Goal: Transaction & Acquisition: Register for event/course

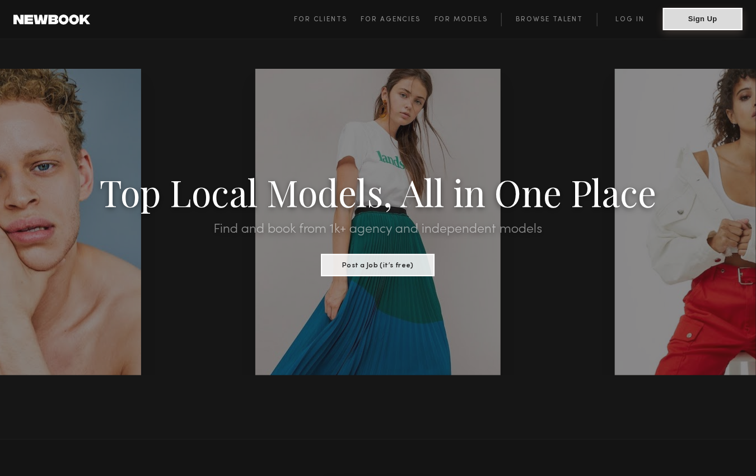
click at [698, 21] on button "Sign Up" at bounding box center [702, 19] width 79 height 22
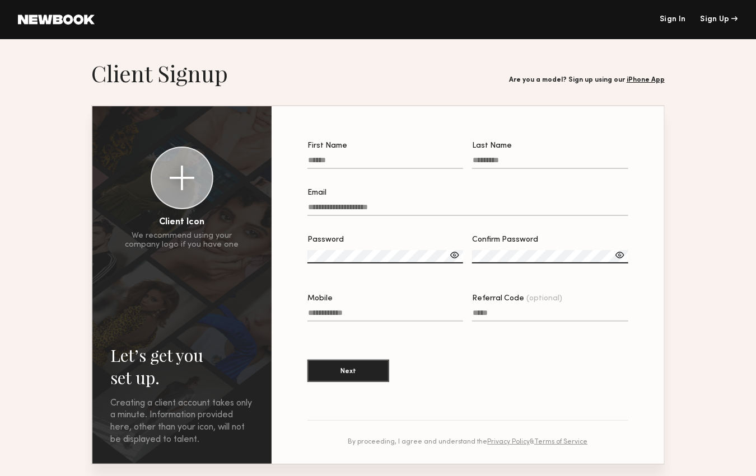
click at [381, 156] on input "First Name" at bounding box center [385, 162] width 156 height 13
type input "*****"
type input "********"
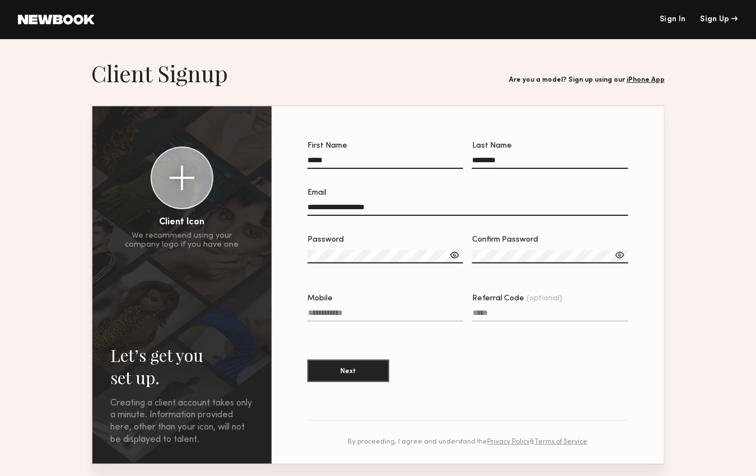
click at [394, 210] on input "**********" at bounding box center [467, 209] width 321 height 13
type input "**********"
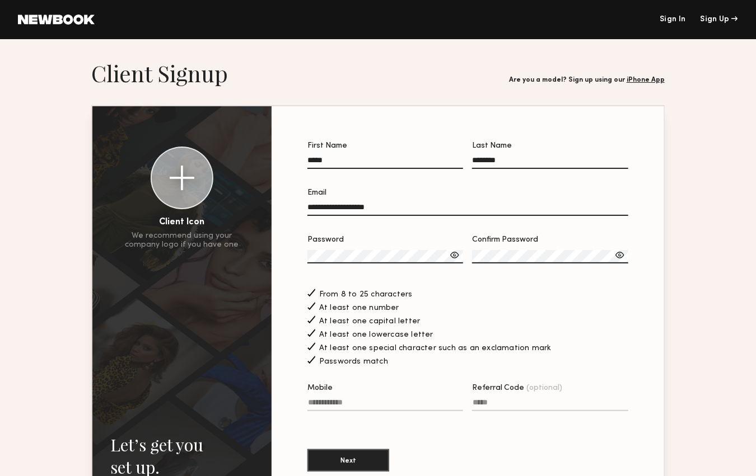
click at [375, 399] on label "Mobile" at bounding box center [385, 404] width 156 height 38
click at [375, 399] on input "Mobile" at bounding box center [385, 405] width 156 height 13
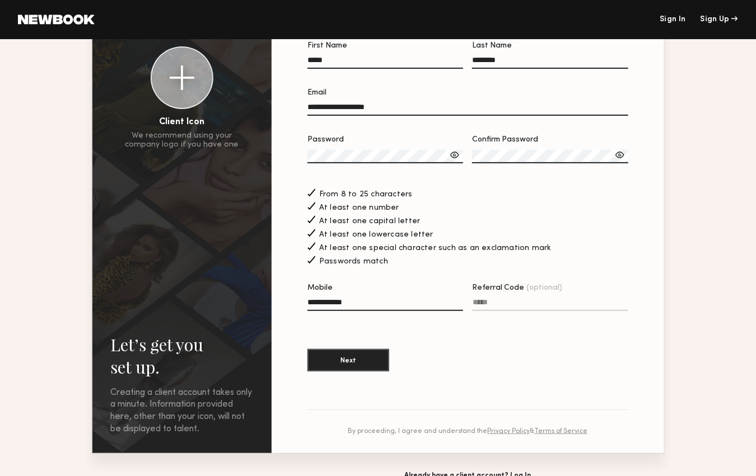
scroll to position [101, 0]
type input "**********"
click at [352, 363] on button "Next" at bounding box center [348, 359] width 82 height 22
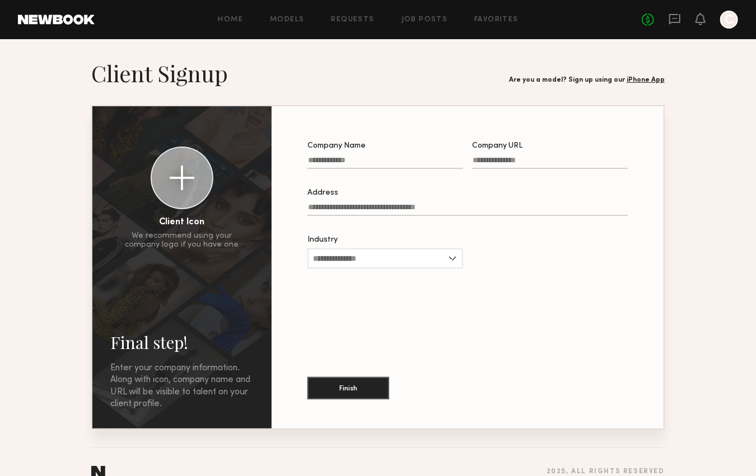
click at [367, 173] on div at bounding box center [385, 175] width 156 height 9
click at [367, 169] on input "Company Name" at bounding box center [385, 162] width 156 height 13
click at [323, 161] on input "**********" at bounding box center [385, 162] width 156 height 13
type input "**********"
click at [497, 160] on input "Company URL" at bounding box center [550, 162] width 156 height 13
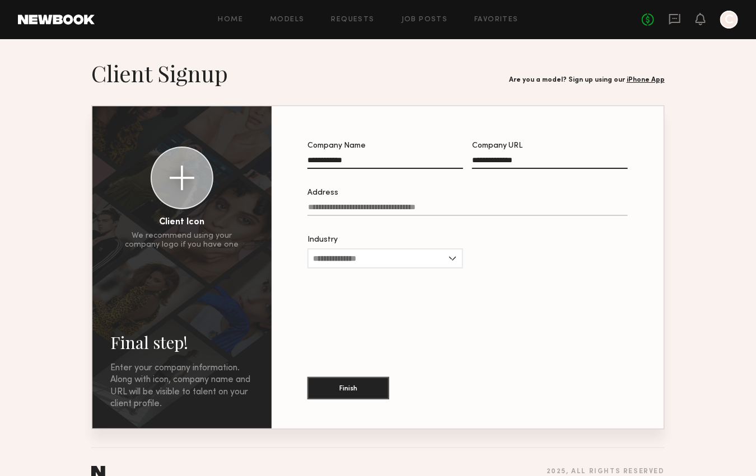
type input "**********"
click at [381, 209] on input "Address" at bounding box center [467, 209] width 320 height 13
click at [375, 262] on input "Industry" at bounding box center [385, 259] width 156 height 20
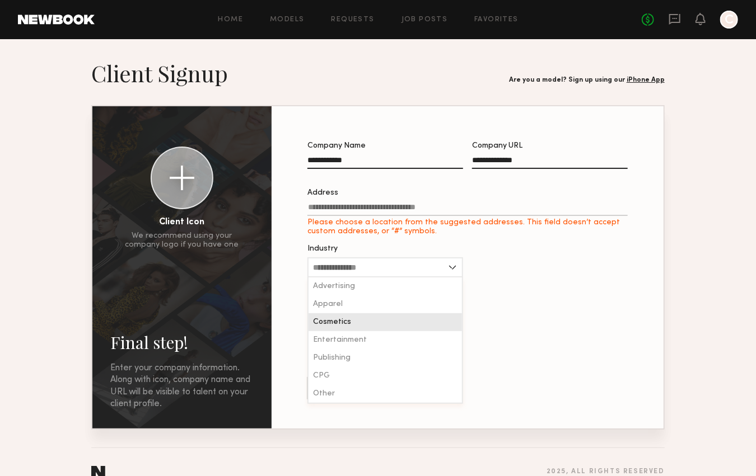
click at [362, 327] on div "Cosmetics" at bounding box center [384, 323] width 153 height 18
type input "*********"
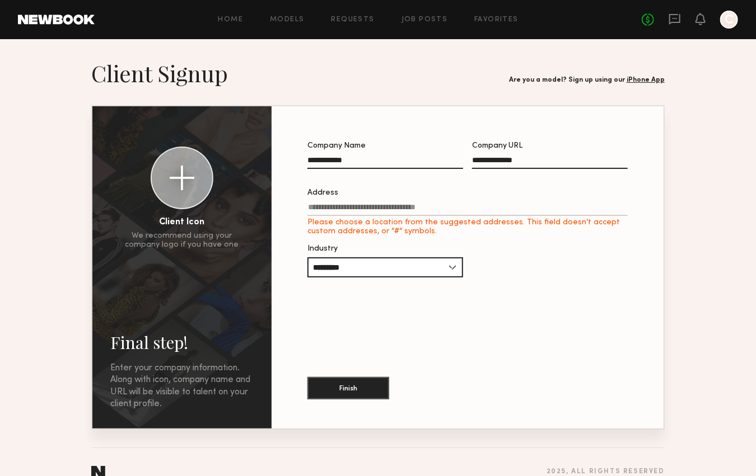
click at [352, 209] on input "Address Please choose a location from the suggested addresses. This field doesn…" at bounding box center [467, 209] width 320 height 13
type input "*"
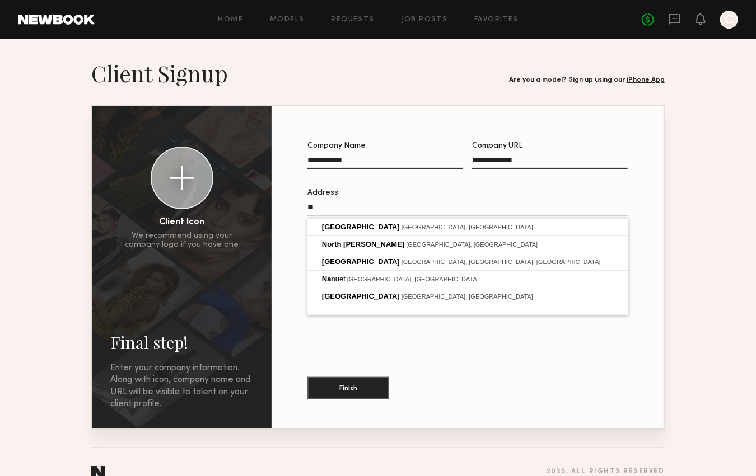
type input "*"
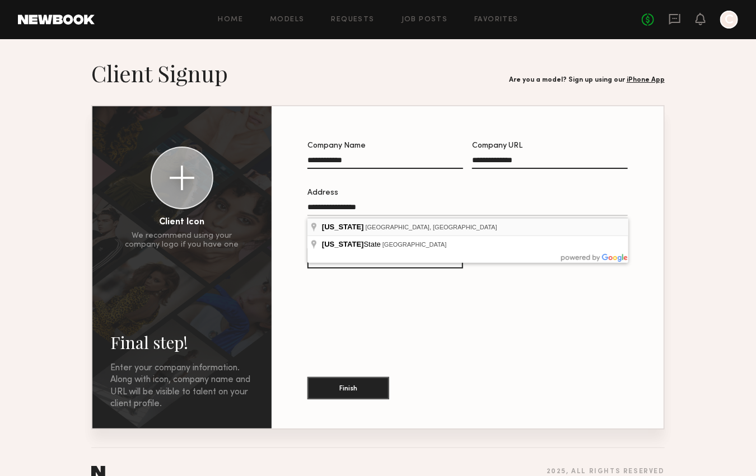
type input "**********"
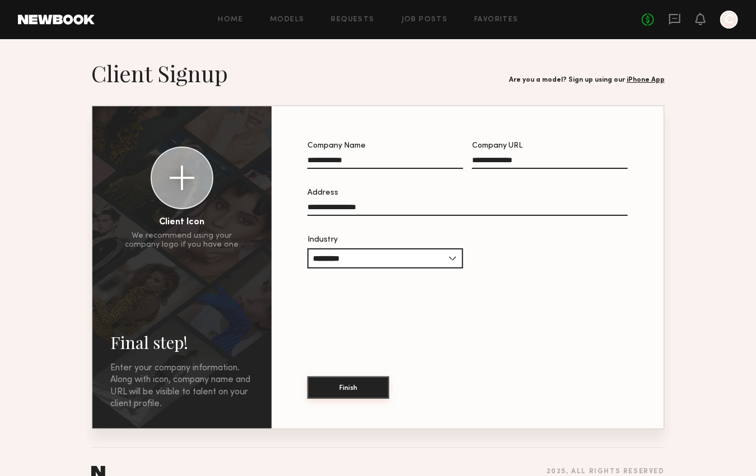
click at [354, 396] on button "Finish" at bounding box center [348, 388] width 82 height 22
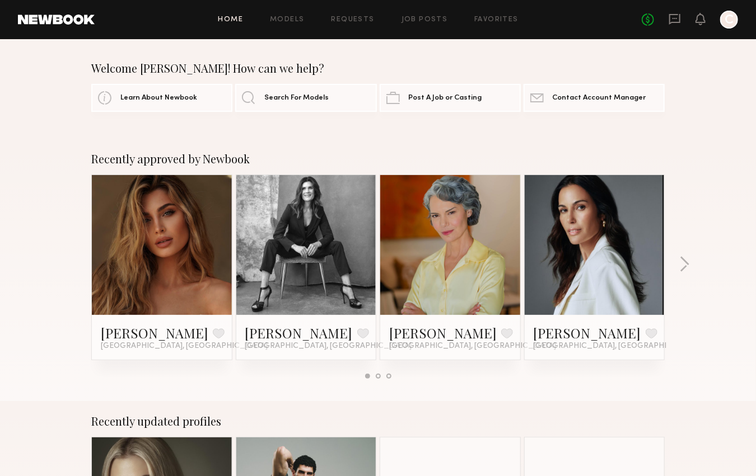
scroll to position [1, 0]
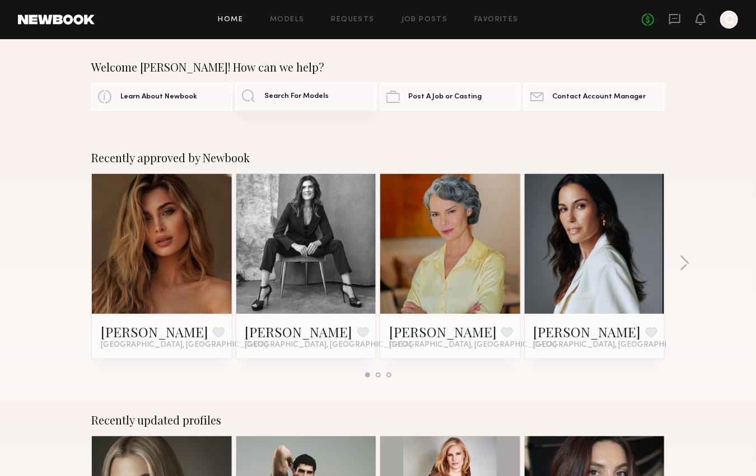
click at [286, 95] on span "Search For Models" at bounding box center [296, 96] width 64 height 7
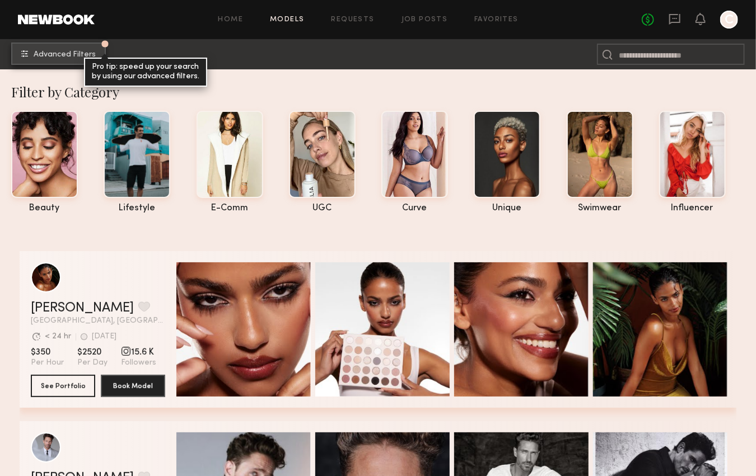
click at [65, 57] on span "Advanced Filters" at bounding box center [65, 55] width 62 height 8
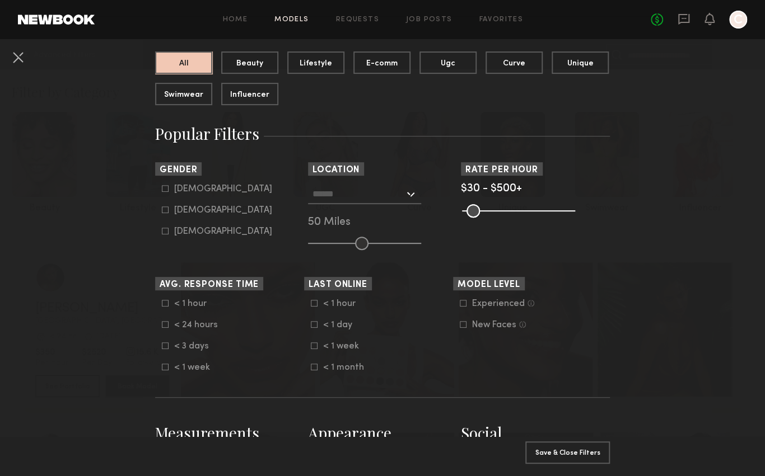
scroll to position [128, 0]
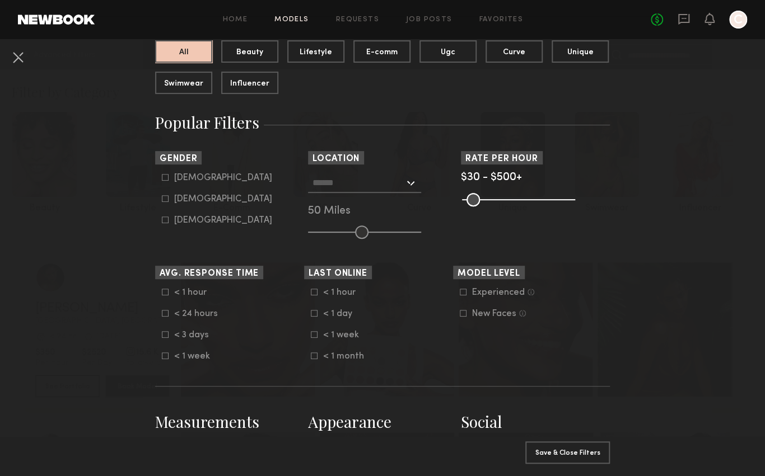
click at [188, 203] on div "Female" at bounding box center [223, 199] width 98 height 7
type input "**"
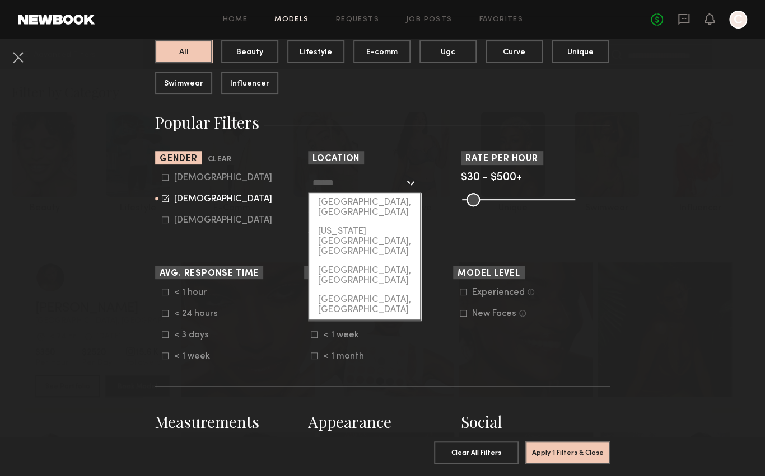
click at [391, 183] on input "text" at bounding box center [358, 182] width 92 height 19
click at [368, 222] on div "New York City, NY" at bounding box center [364, 241] width 111 height 39
type input "**********"
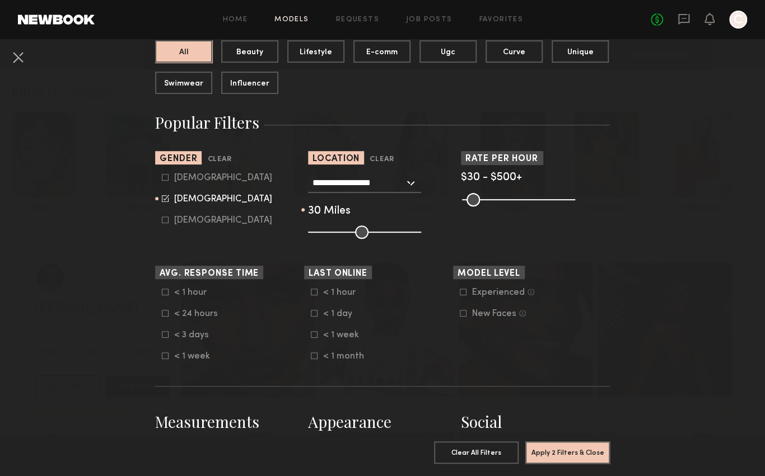
drag, startPoint x: 355, startPoint y: 233, endPoint x: 338, endPoint y: 233, distance: 17.4
type input "**"
click at [338, 233] on input "range" at bounding box center [364, 232] width 113 height 13
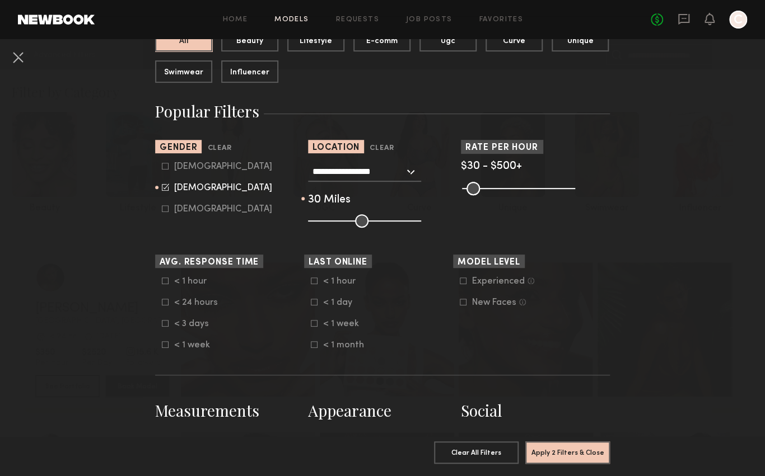
scroll to position [140, 0]
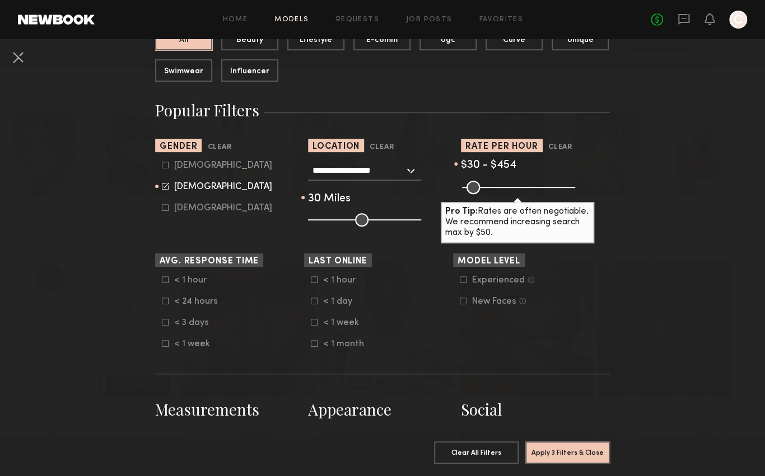
type input "***"
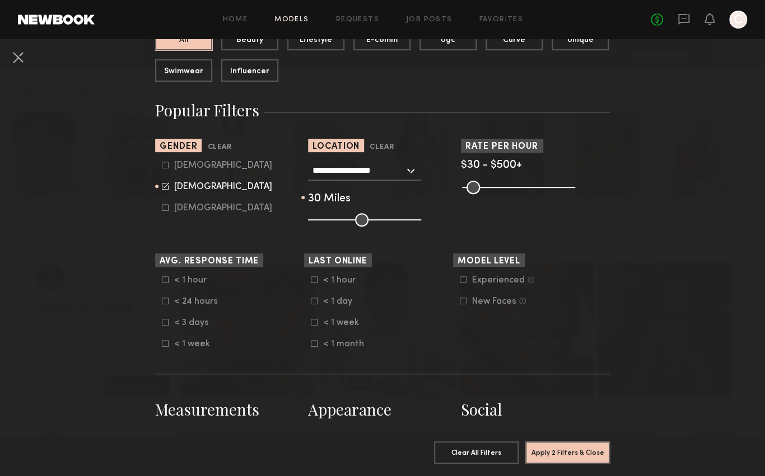
drag, startPoint x: 566, startPoint y: 183, endPoint x: 581, endPoint y: 189, distance: 15.6
click at [575, 189] on input "range" at bounding box center [518, 187] width 113 height 13
click at [162, 280] on icon at bounding box center [165, 280] width 7 height 7
click at [162, 307] on common-framework-checkbox "< 24 hours" at bounding box center [233, 302] width 142 height 10
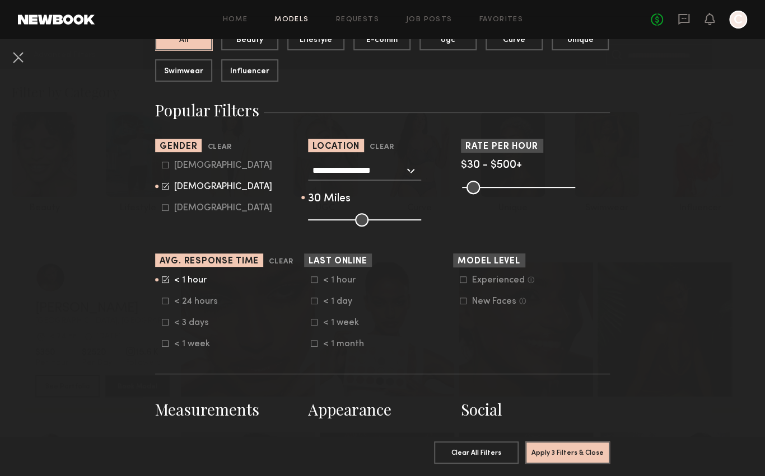
click at [162, 300] on icon at bounding box center [165, 301] width 7 height 7
click at [174, 277] on div "< 1 hour" at bounding box center [196, 280] width 44 height 7
click at [163, 297] on common-framework-checkbox "< 24 hours" at bounding box center [233, 302] width 142 height 10
click at [163, 300] on icon at bounding box center [166, 300] width 6 height 6
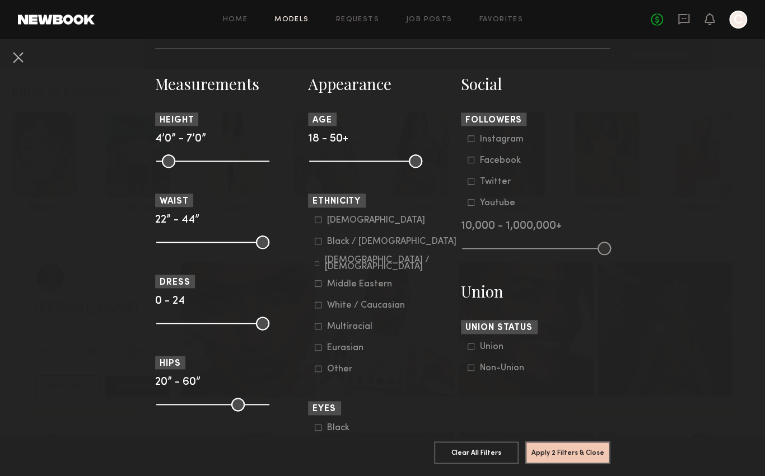
scroll to position [466, 0]
click at [309, 247] on div "Asian Black / African American Hispanic / Latino Middle Eastern White / Caucasi…" at bounding box center [382, 295] width 149 height 159
click at [315, 245] on common-framework-checkbox "Black / African American" at bounding box center [386, 242] width 142 height 10
click at [316, 239] on icon at bounding box center [318, 241] width 6 height 6
click at [315, 263] on icon at bounding box center [317, 263] width 4 height 4
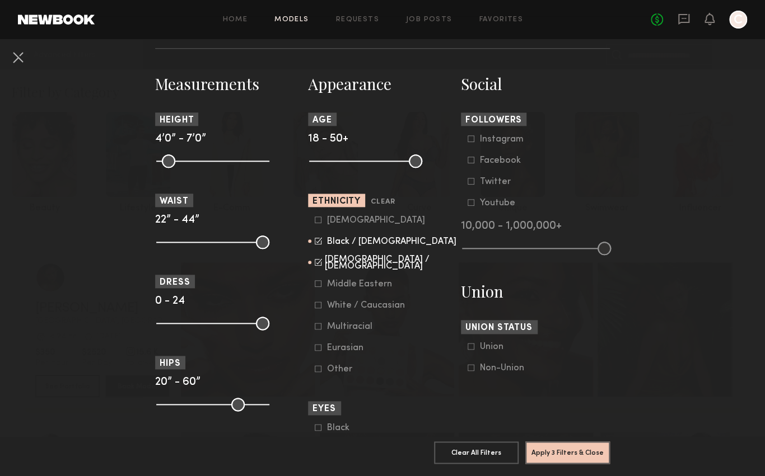
click at [315, 294] on form "Asian Black / African American Hispanic / Latino Middle Eastern White / Caucasi…" at bounding box center [386, 295] width 142 height 159
click at [315, 287] on icon at bounding box center [318, 283] width 7 height 7
click at [315, 327] on icon at bounding box center [318, 326] width 7 height 7
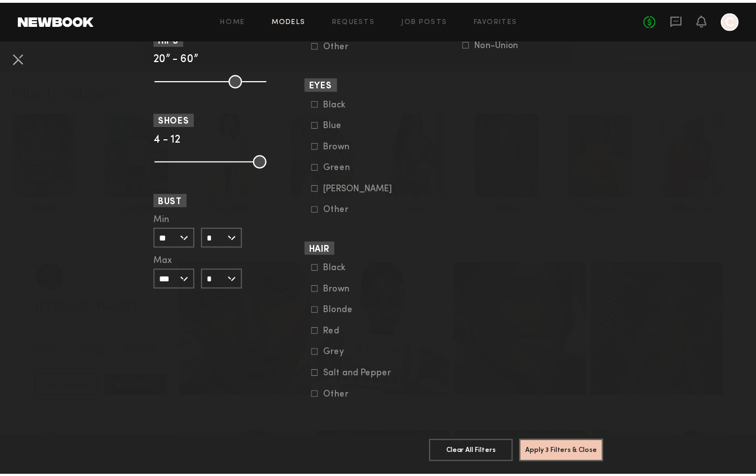
scroll to position [804, 0]
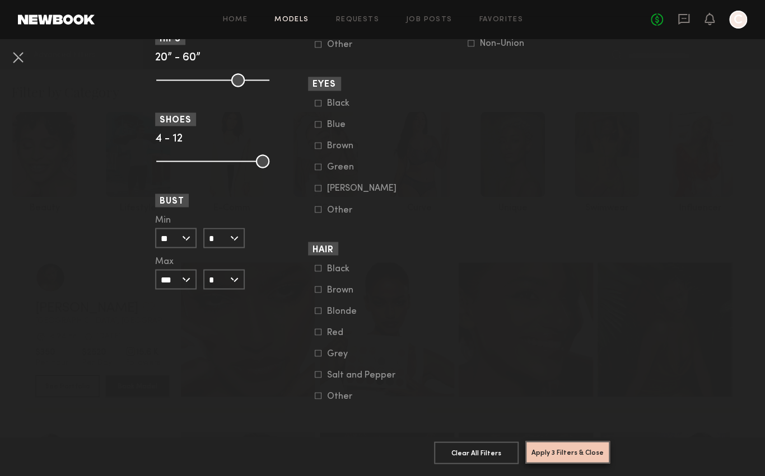
click at [577, 442] on button "Apply 3 Filters & Close" at bounding box center [567, 452] width 85 height 22
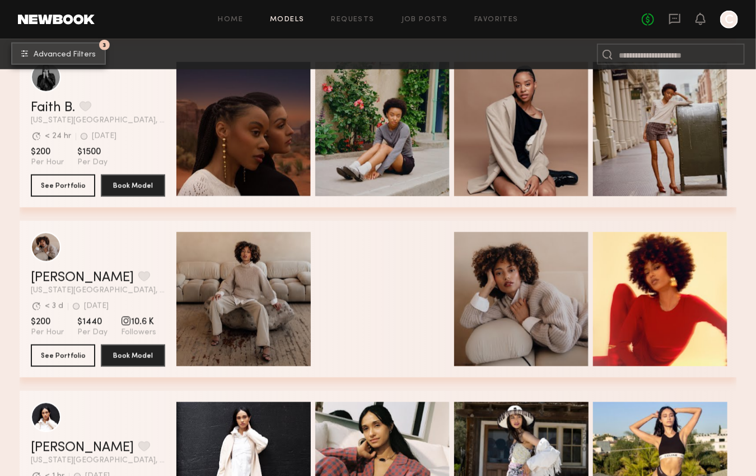
scroll to position [555, 0]
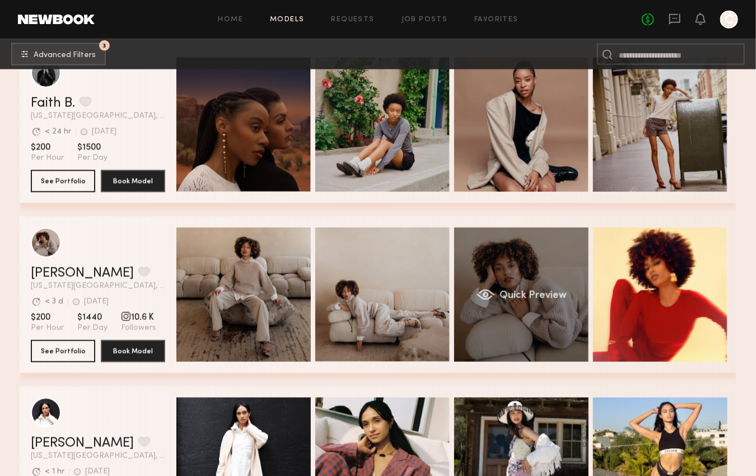
click at [511, 314] on div "Quick Preview" at bounding box center [521, 295] width 134 height 134
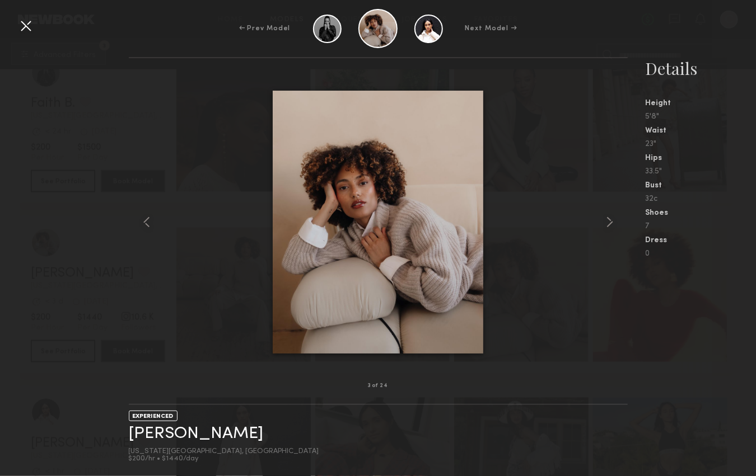
click at [24, 26] on div at bounding box center [26, 26] width 18 height 18
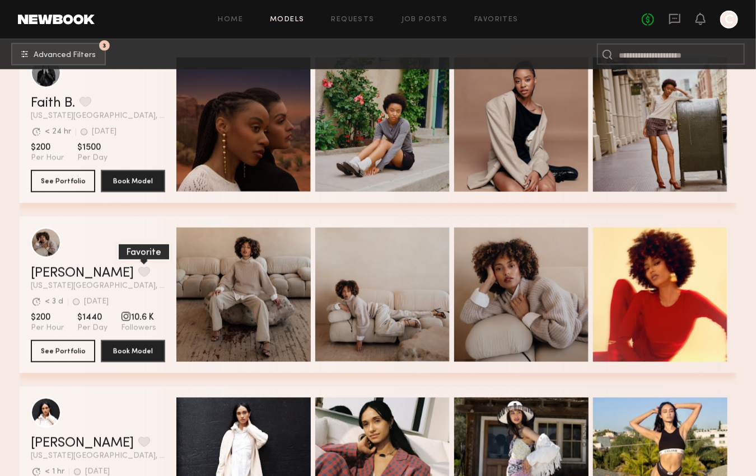
click at [138, 276] on button "grid" at bounding box center [144, 272] width 12 height 10
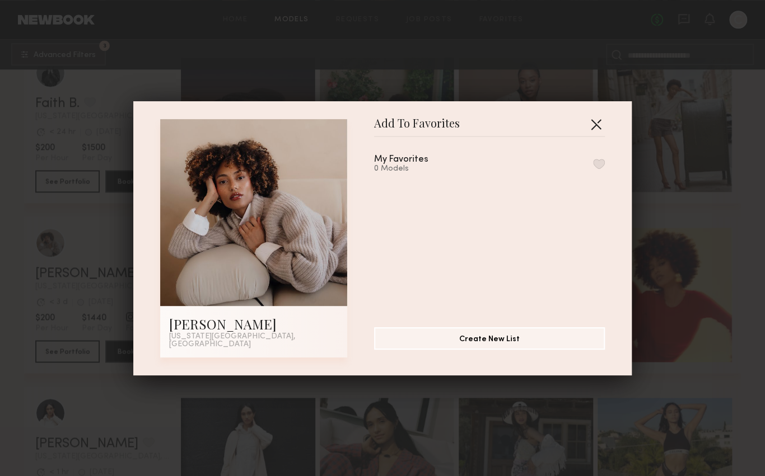
click at [597, 130] on button "button" at bounding box center [596, 124] width 18 height 18
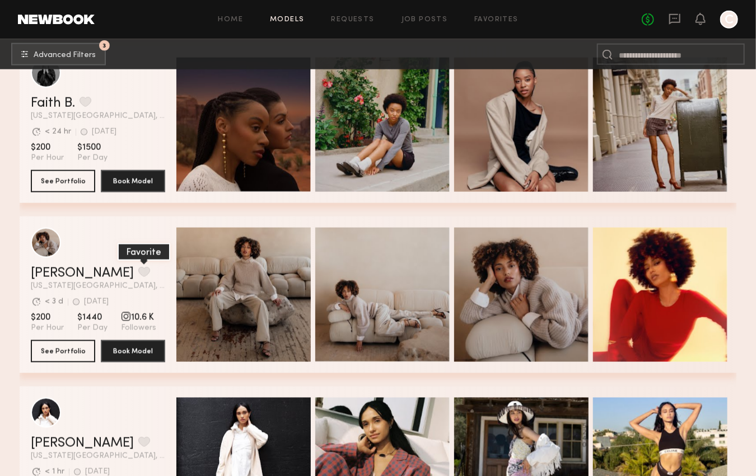
click at [138, 274] on button "grid" at bounding box center [144, 272] width 12 height 10
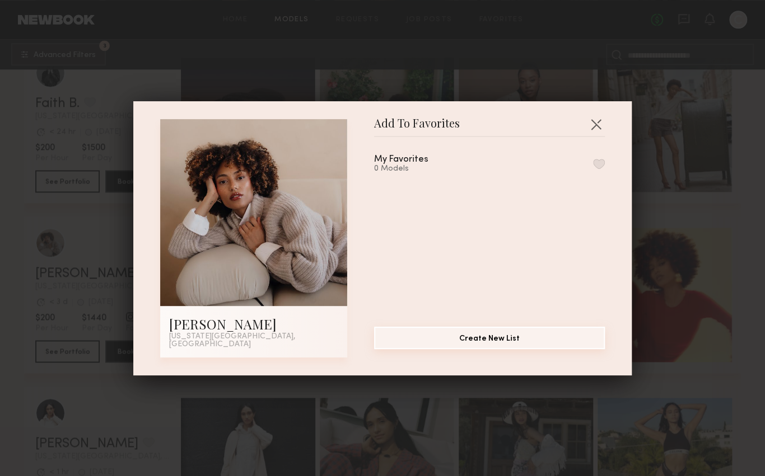
click at [445, 337] on button "Create New List" at bounding box center [489, 338] width 231 height 22
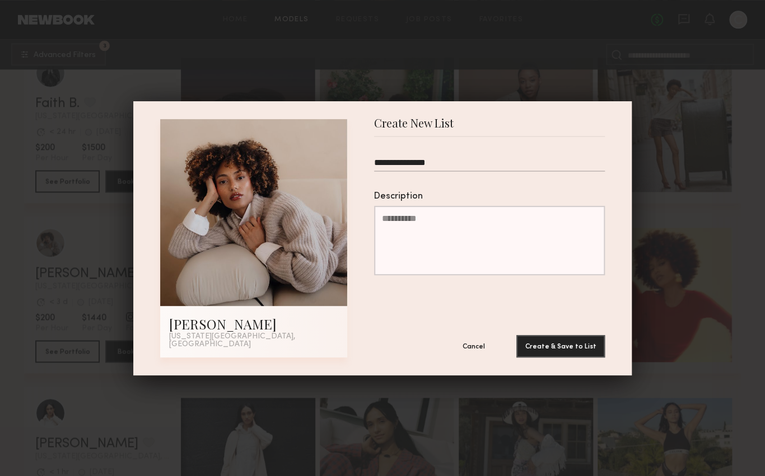
type input "**********"
click at [516, 335] on button "Create & Save to List" at bounding box center [560, 346] width 88 height 22
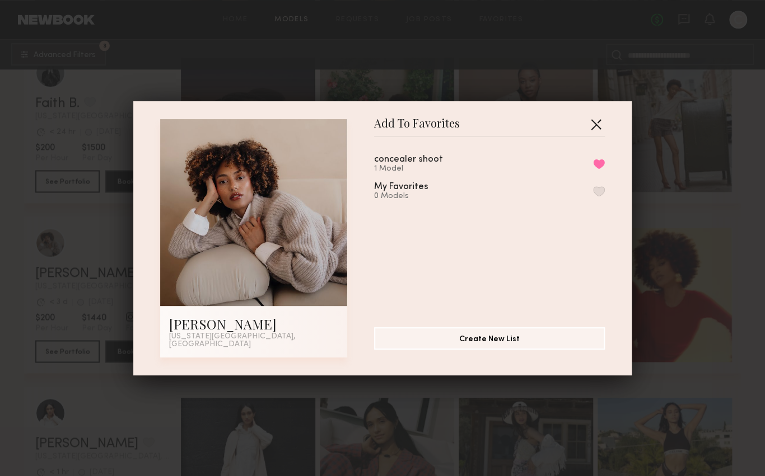
click at [594, 120] on button "button" at bounding box center [596, 124] width 18 height 18
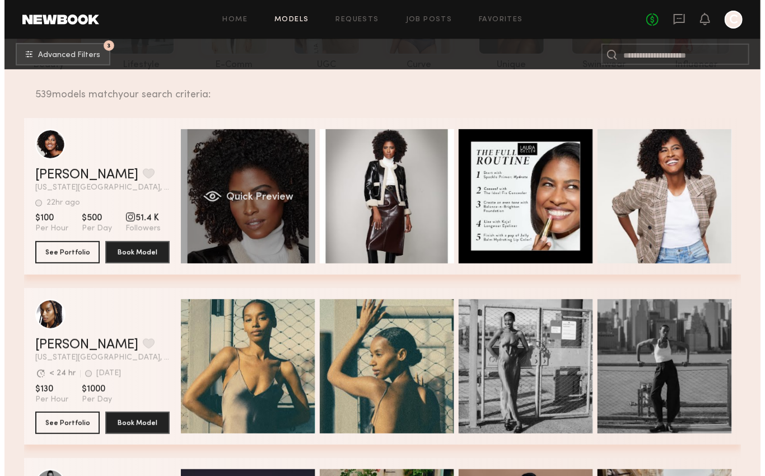
scroll to position [0, 0]
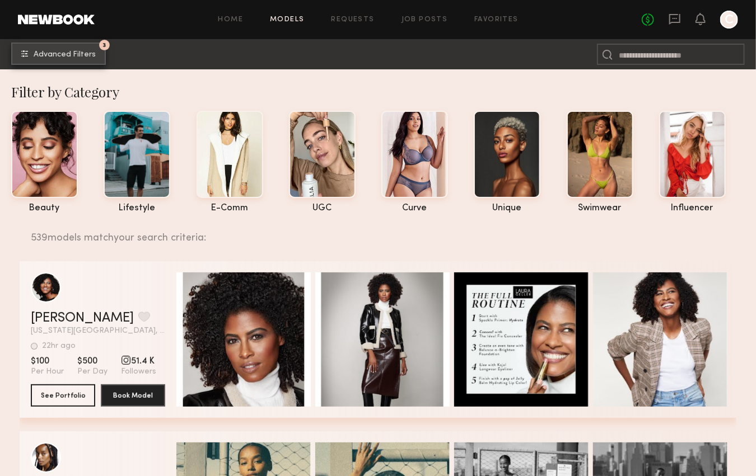
click at [78, 52] on span "Advanced Filters" at bounding box center [65, 55] width 62 height 8
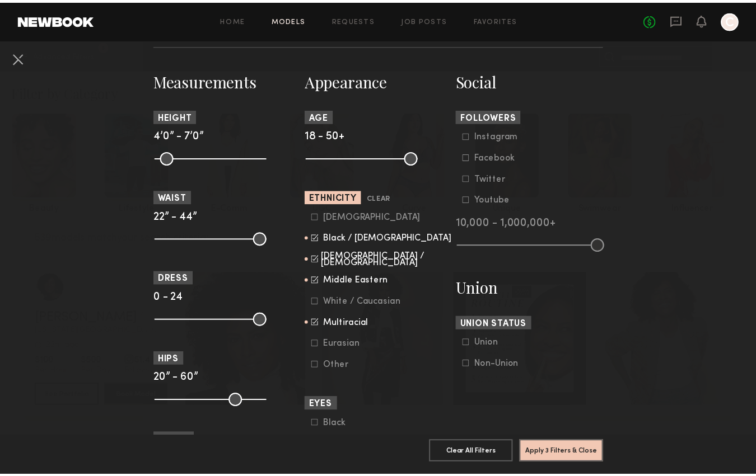
scroll to position [470, 0]
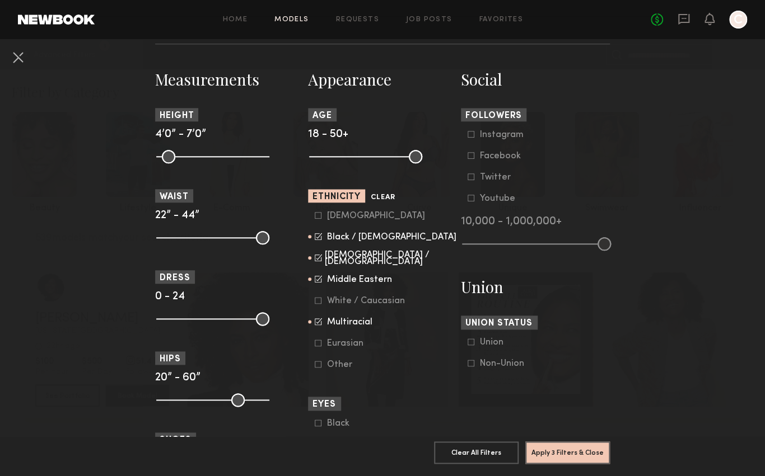
click at [381, 198] on button "Clear" at bounding box center [383, 197] width 24 height 13
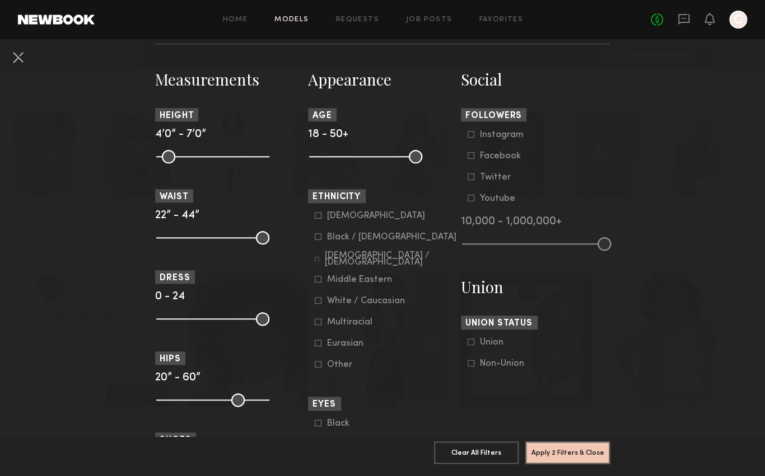
click at [315, 303] on icon at bounding box center [318, 300] width 7 height 7
click at [558, 447] on button "Apply 3 Filters & Close" at bounding box center [567, 452] width 85 height 22
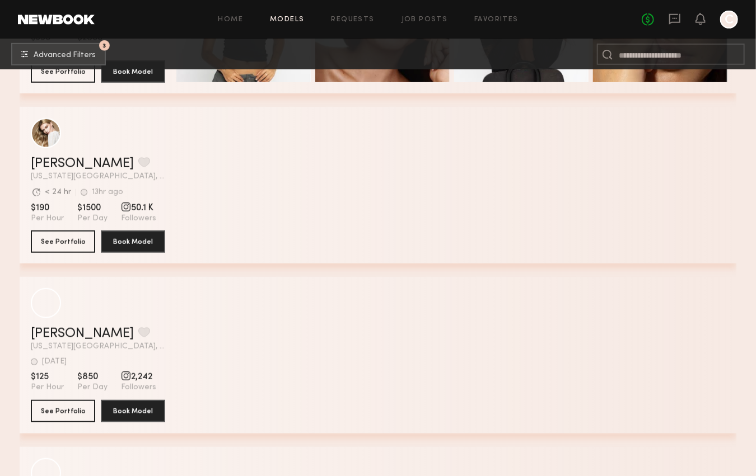
scroll to position [2210, 0]
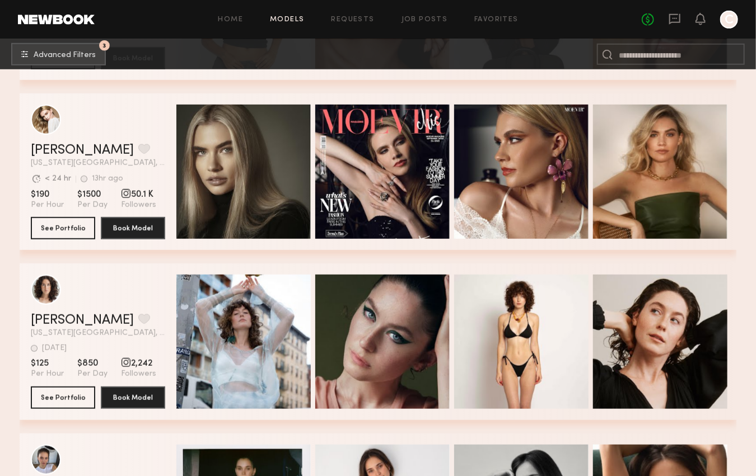
drag, startPoint x: 409, startPoint y: 200, endPoint x: 209, endPoint y: 254, distance: 207.1
click at [209, 254] on div "Claire V. Favorite New York City, NY Avg. request response time < 24 hr 13hr ag…" at bounding box center [378, 178] width 717 height 170
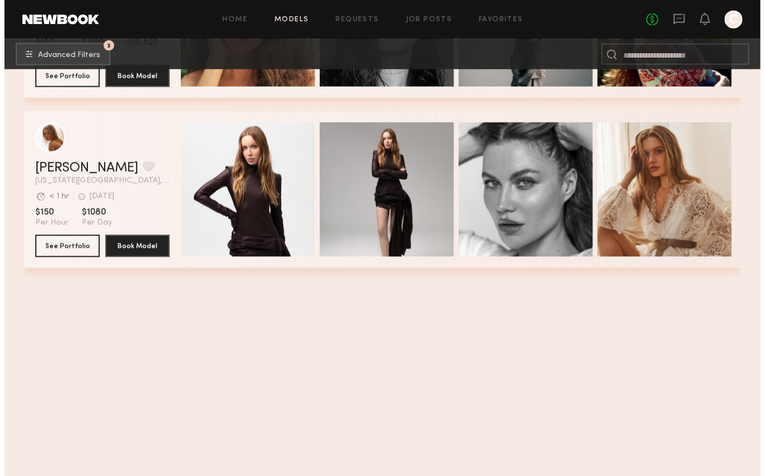
scroll to position [0, 0]
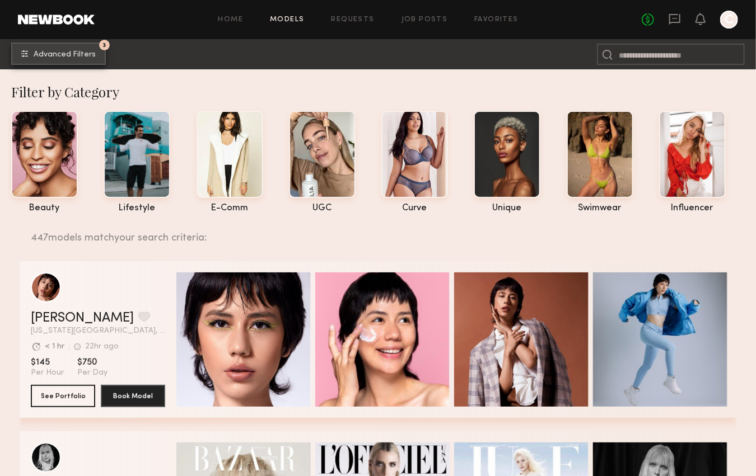
click at [34, 46] on button "3 Advanced Filters" at bounding box center [58, 54] width 95 height 22
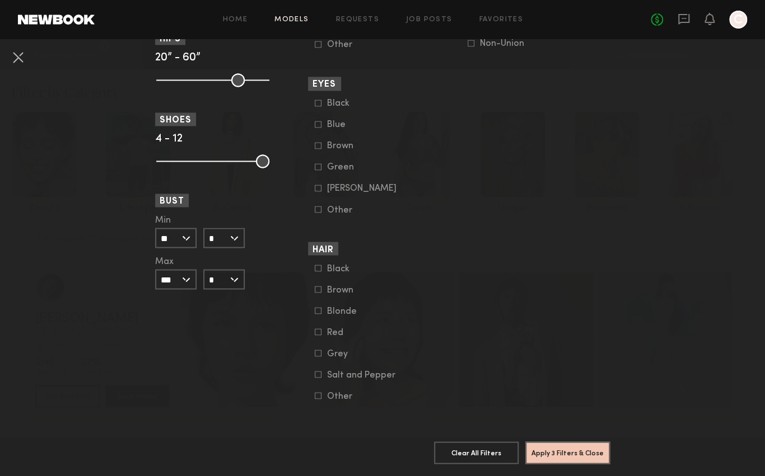
scroll to position [803, 0]
click at [315, 307] on icon at bounding box center [318, 310] width 7 height 7
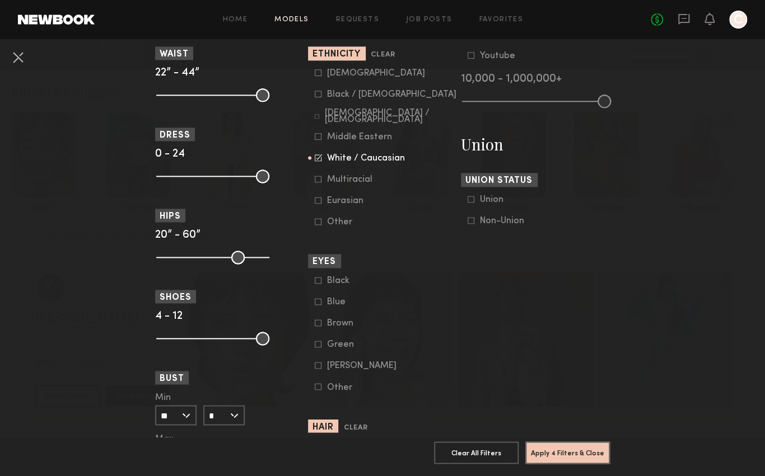
scroll to position [589, 0]
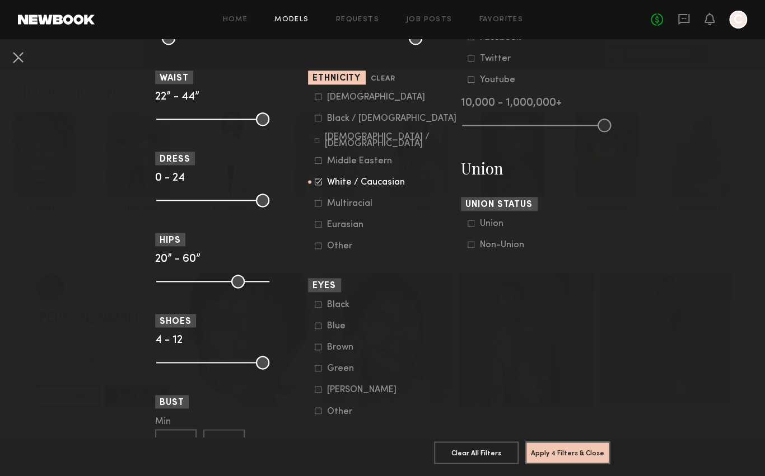
click at [315, 329] on icon at bounding box center [318, 326] width 6 height 6
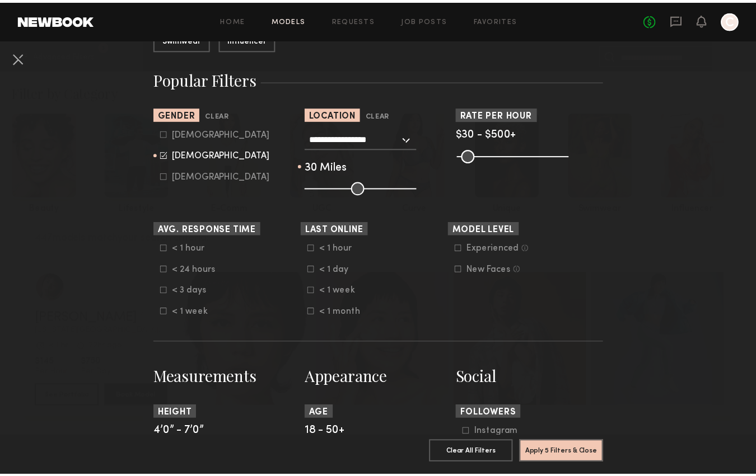
scroll to position [448, 0]
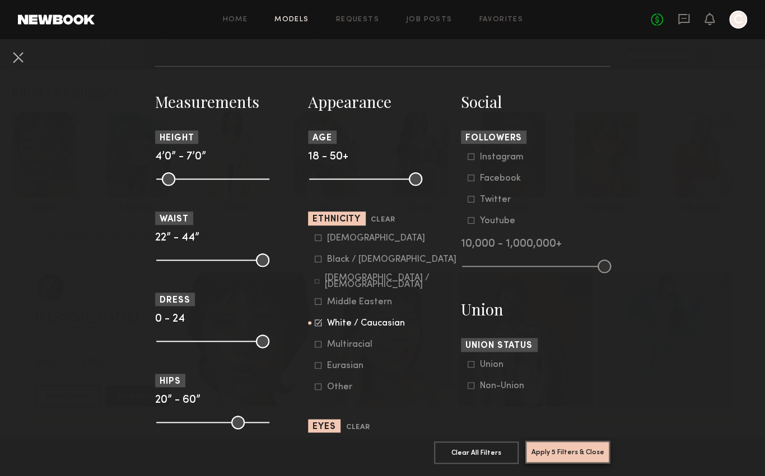
click at [555, 444] on button "Apply 5 Filters & Close" at bounding box center [567, 452] width 85 height 22
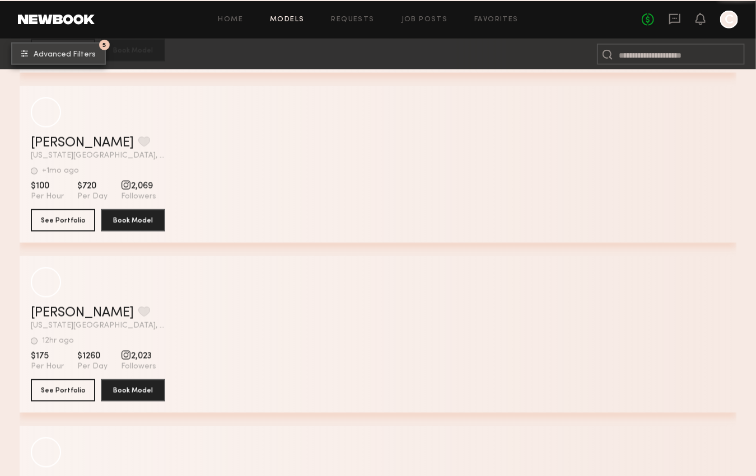
scroll to position [13606, 0]
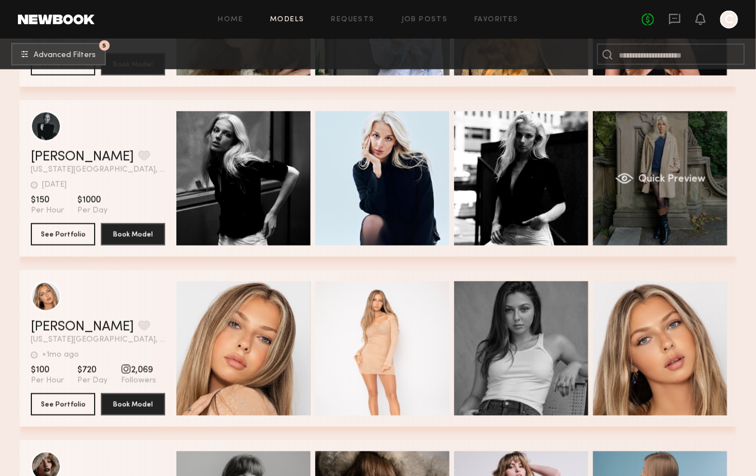
click at [670, 228] on div "Quick Preview" at bounding box center [660, 178] width 134 height 134
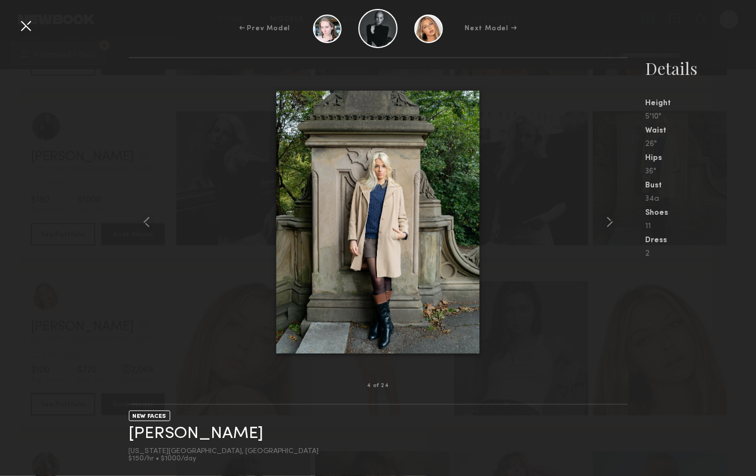
click at [24, 26] on div at bounding box center [26, 26] width 18 height 18
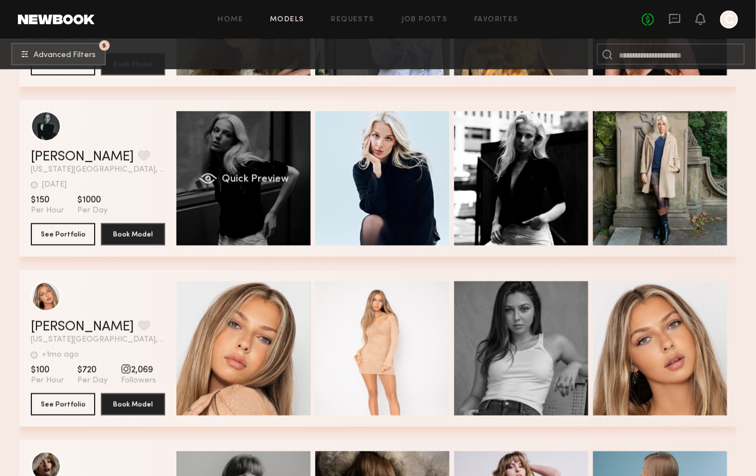
click at [278, 175] on div "Quick Preview" at bounding box center [243, 178] width 134 height 134
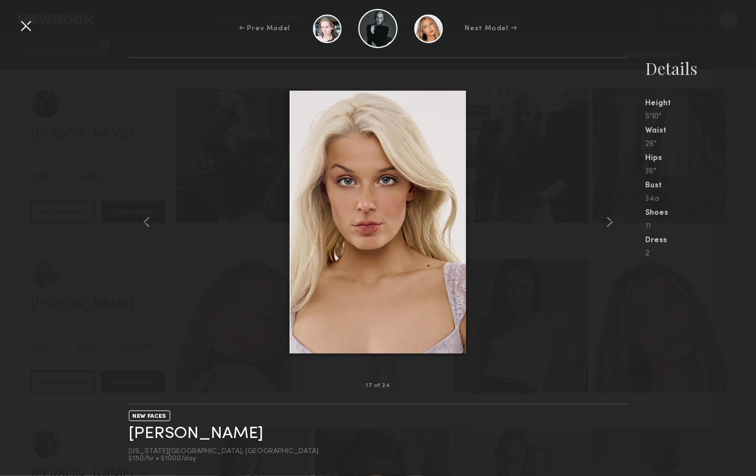
scroll to position [13651, 0]
click at [27, 22] on div at bounding box center [26, 26] width 18 height 18
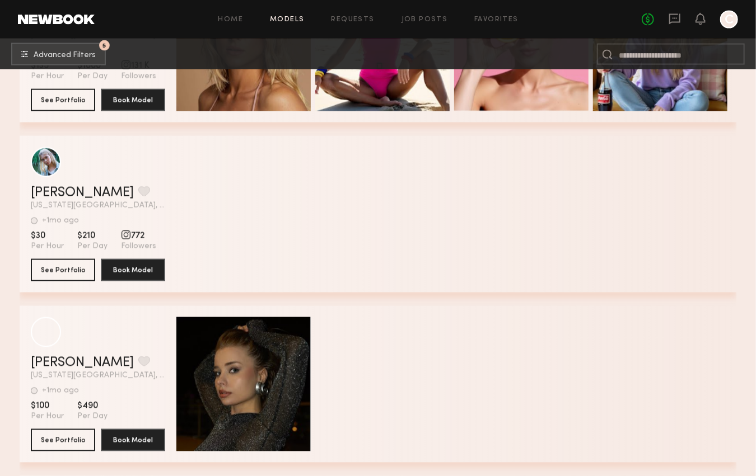
scroll to position [10167, 0]
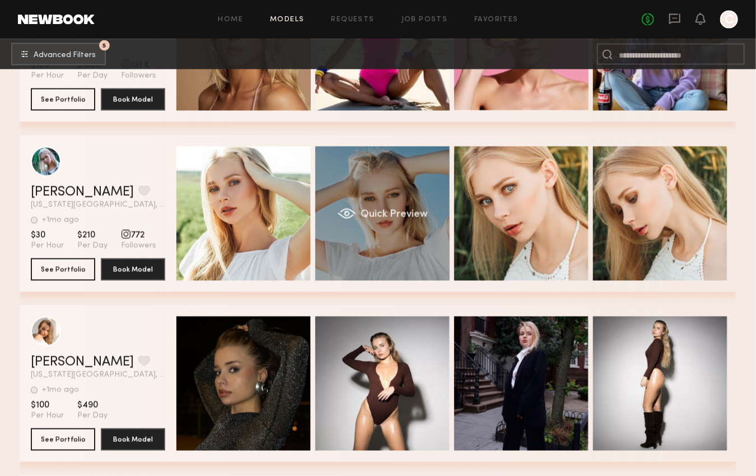
click at [386, 238] on div "Quick Preview" at bounding box center [382, 214] width 134 height 134
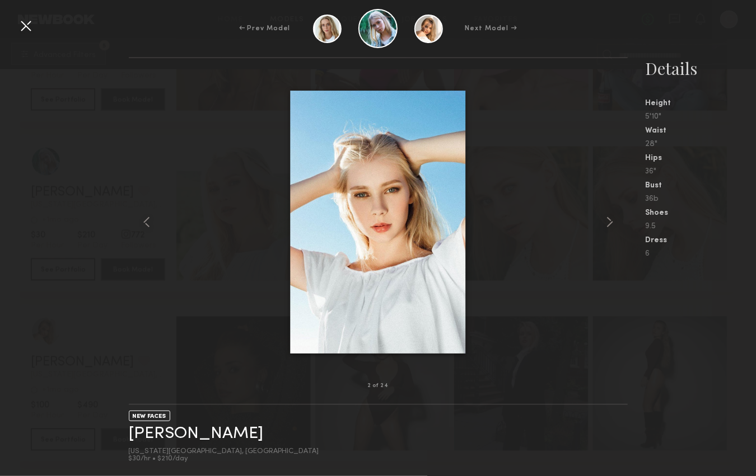
click at [26, 21] on div at bounding box center [26, 26] width 18 height 18
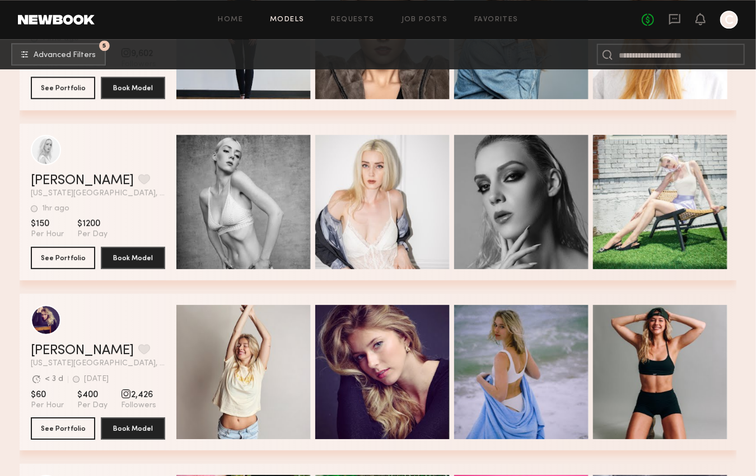
scroll to position [10859, 0]
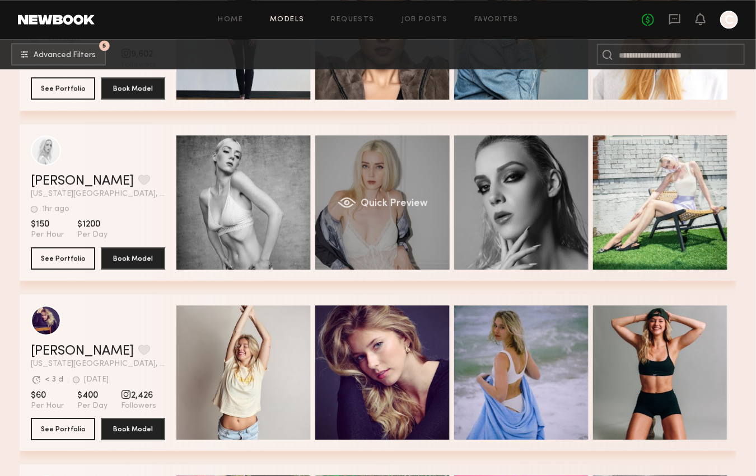
click at [421, 190] on div "Quick Preview" at bounding box center [382, 202] width 134 height 134
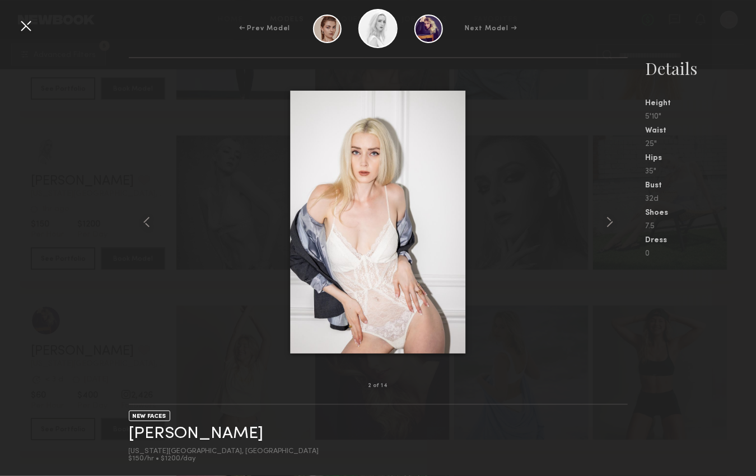
click at [27, 30] on div at bounding box center [26, 26] width 18 height 18
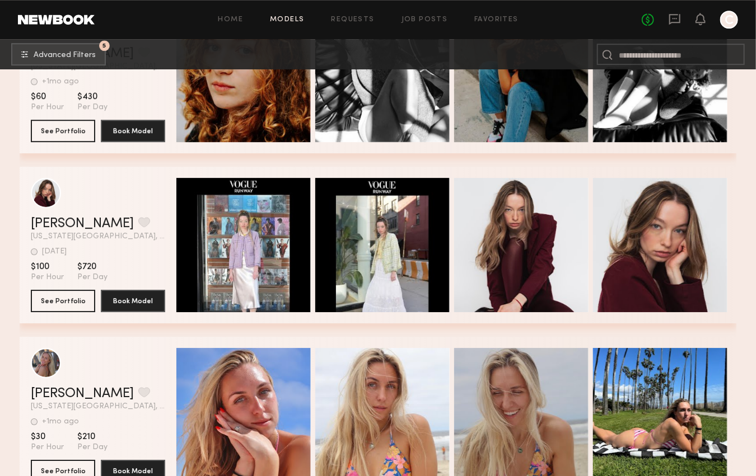
scroll to position [14941, 0]
